Goal: Task Accomplishment & Management: Use online tool/utility

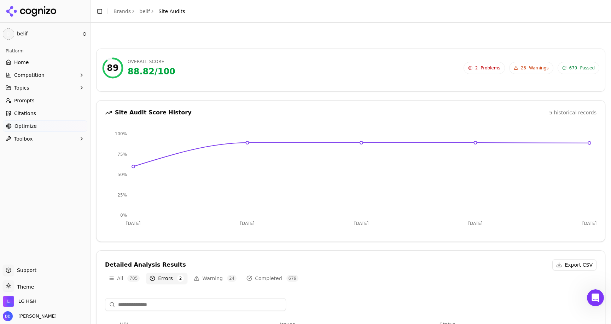
scroll to position [243, 0]
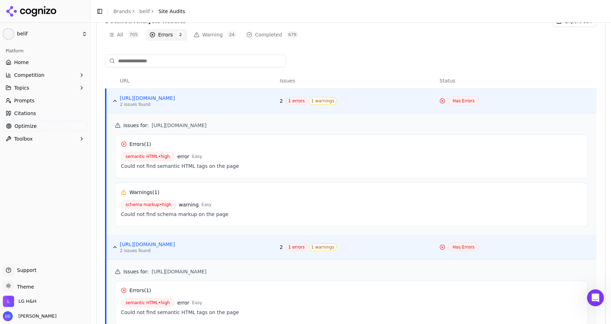
click at [125, 10] on link "Brands" at bounding box center [122, 11] width 17 height 6
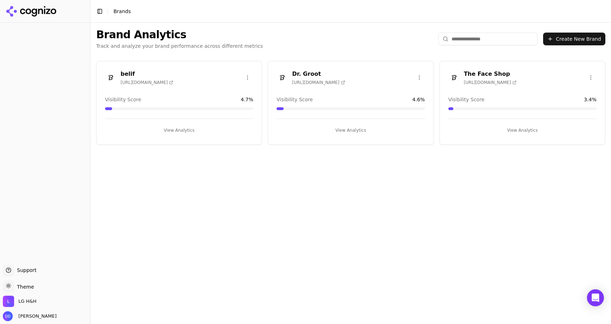
click at [190, 71] on div "belif https://lgbeauty.com" at bounding box center [179, 78] width 148 height 16
click at [181, 133] on button "View Analytics" at bounding box center [179, 130] width 148 height 11
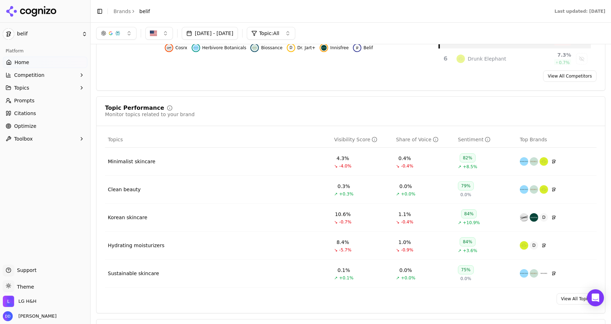
scroll to position [34, 0]
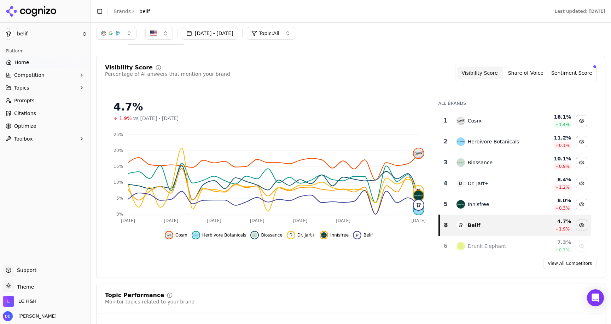
click at [26, 122] on span "Optimize" at bounding box center [25, 125] width 22 height 7
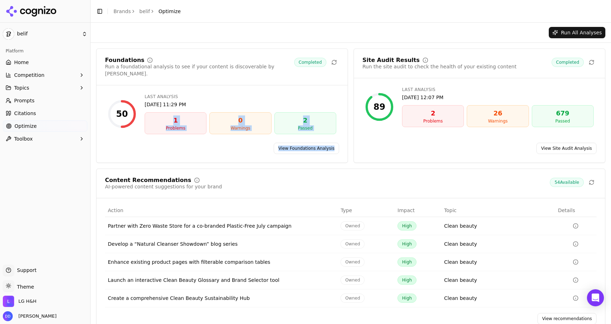
drag, startPoint x: 167, startPoint y: 110, endPoint x: 219, endPoint y: 145, distance: 62.7
click at [219, 145] on div "Foundations Run a foundational analysis to see if your content is discoverable …" at bounding box center [222, 105] width 252 height 114
click at [177, 115] on div "1" at bounding box center [176, 120] width 56 height 10
drag, startPoint x: 148, startPoint y: 111, endPoint x: 210, endPoint y: 120, distance: 63.6
click at [211, 121] on div "1 Problems 0 Warnings 2 Passed" at bounding box center [241, 123] width 192 height 22
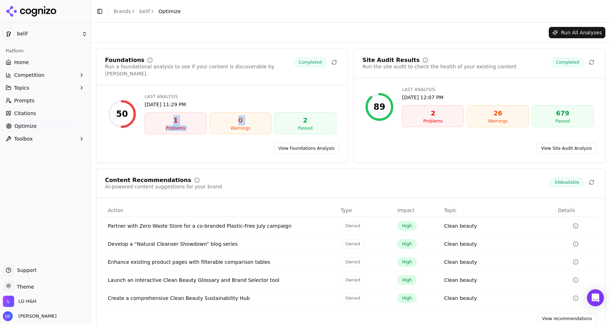
click at [181, 115] on div "1" at bounding box center [176, 120] width 56 height 10
click at [557, 143] on link "View Site Audit Analysis" at bounding box center [567, 148] width 60 height 11
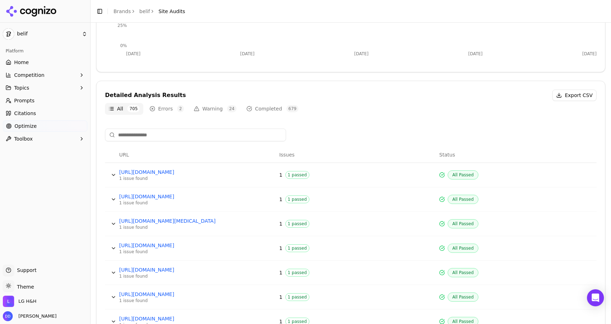
scroll to position [177, 0]
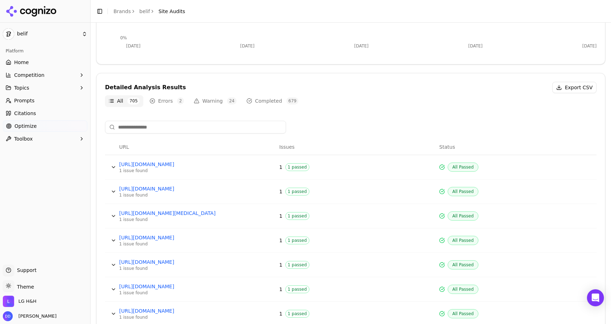
click at [206, 99] on button "Warning 24" at bounding box center [215, 100] width 50 height 11
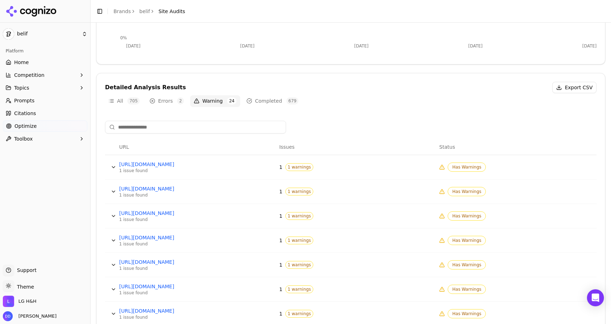
click at [164, 100] on button "Errors 2" at bounding box center [166, 100] width 41 height 11
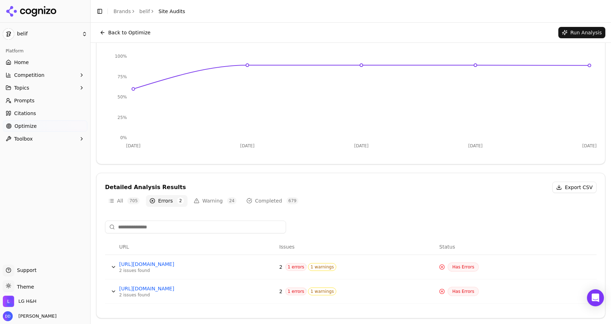
click at [113, 270] on button "Data table" at bounding box center [113, 266] width 11 height 11
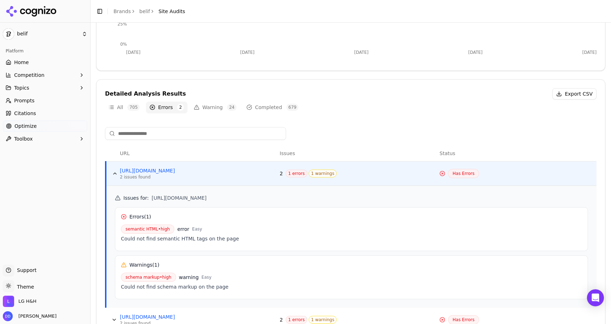
scroll to position [199, 0]
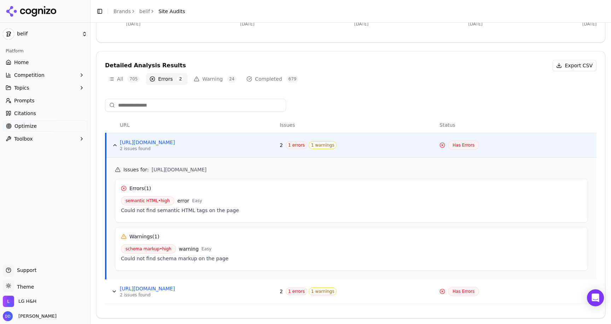
click at [114, 295] on button "Data table" at bounding box center [114, 290] width 11 height 11
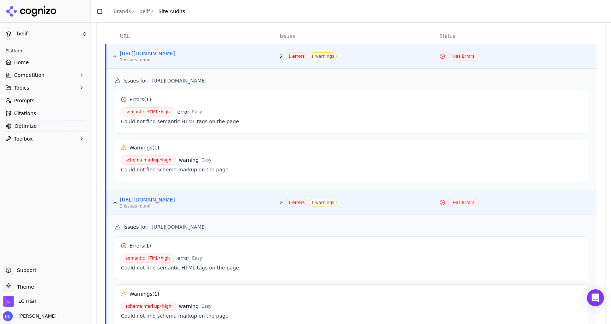
scroll to position [290, 0]
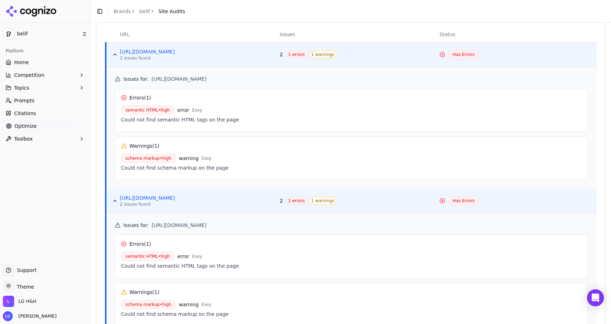
click at [116, 201] on button "Data table" at bounding box center [114, 200] width 11 height 11
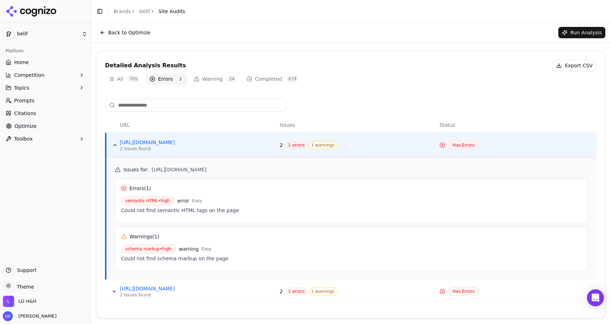
click at [113, 149] on button "Data table" at bounding box center [114, 144] width 11 height 11
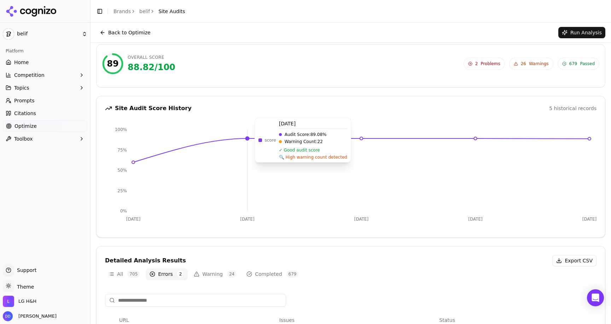
scroll to position [0, 0]
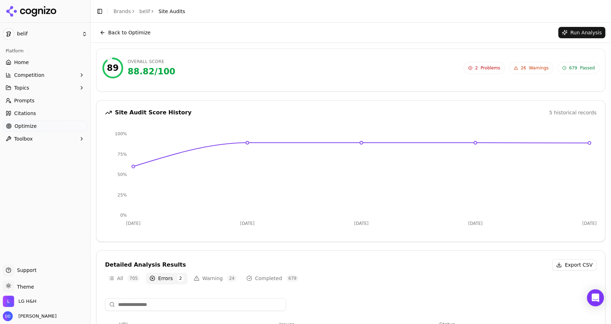
click at [100, 32] on button "Back to Optimize" at bounding box center [125, 32] width 58 height 11
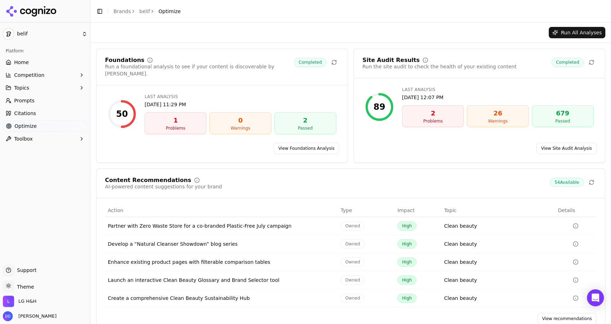
click at [120, 10] on link "Brands" at bounding box center [122, 11] width 17 height 6
